Goal: Information Seeking & Learning: Find specific fact

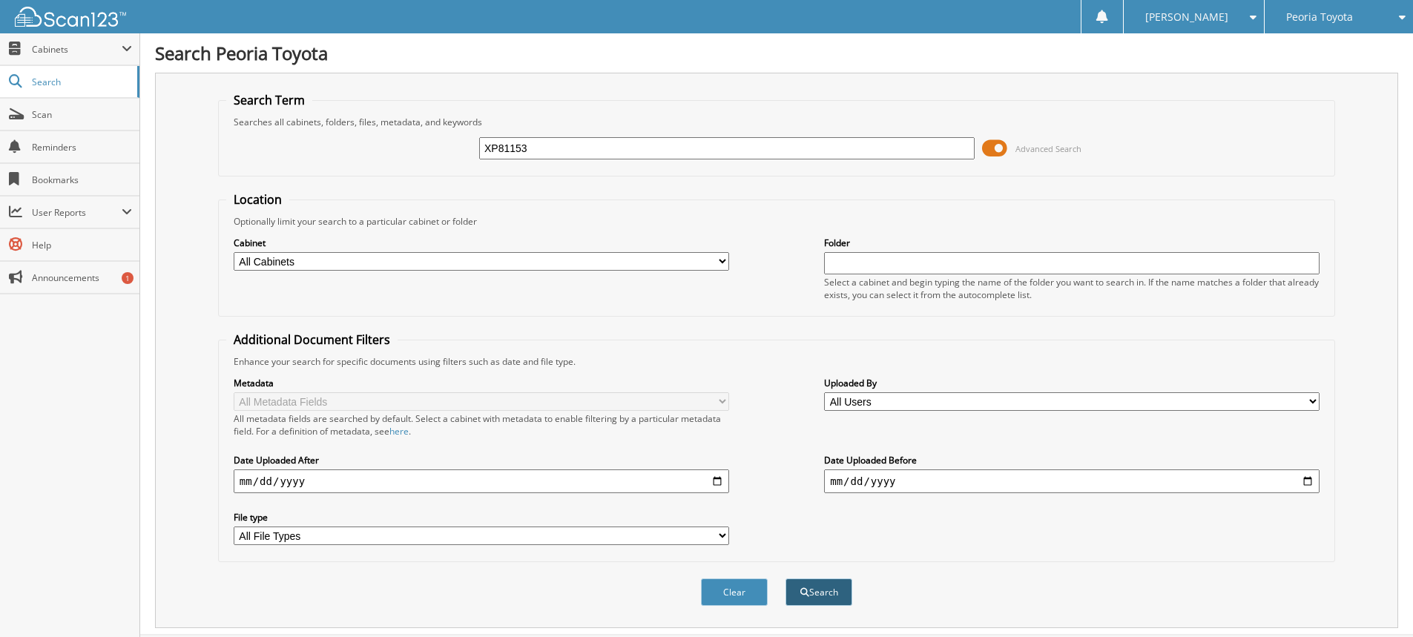
type input "XP81153"
click at [825, 596] on button "Search" at bounding box center [818, 591] width 67 height 27
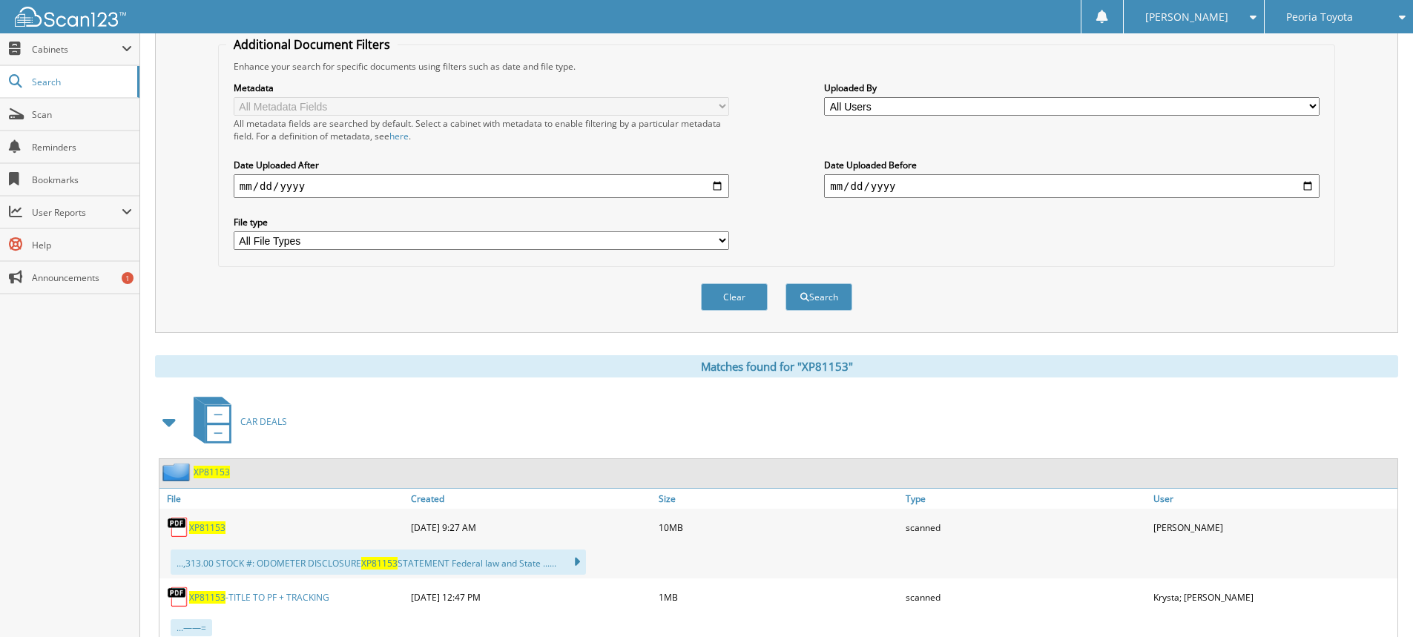
scroll to position [297, 0]
click at [211, 530] on span "XP81153" at bounding box center [207, 526] width 36 height 13
